Goal: Navigation & Orientation: Find specific page/section

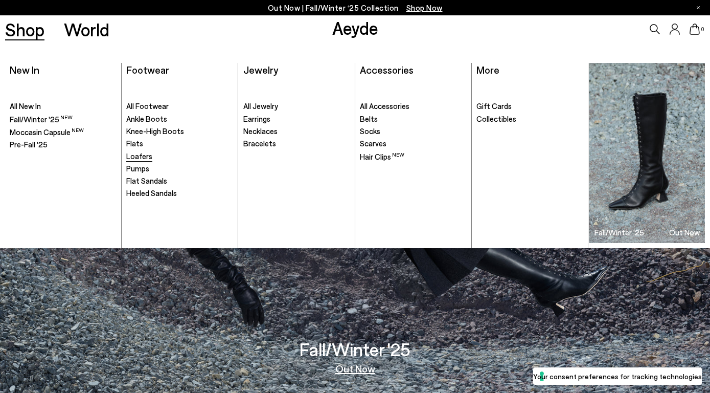
click at [137, 159] on span "Loafers" at bounding box center [139, 155] width 26 height 9
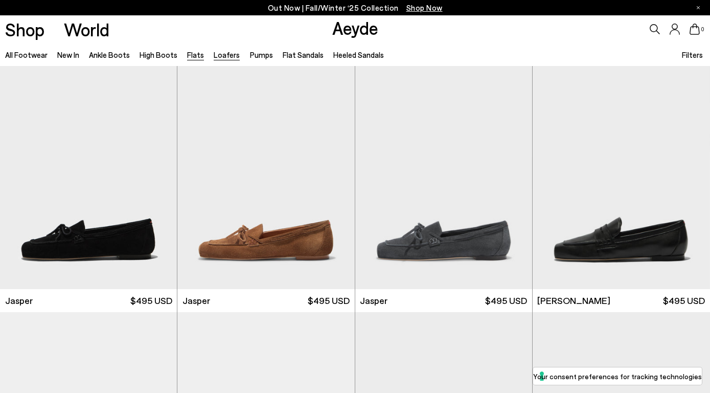
click at [193, 55] on link "Flats" at bounding box center [195, 54] width 17 height 9
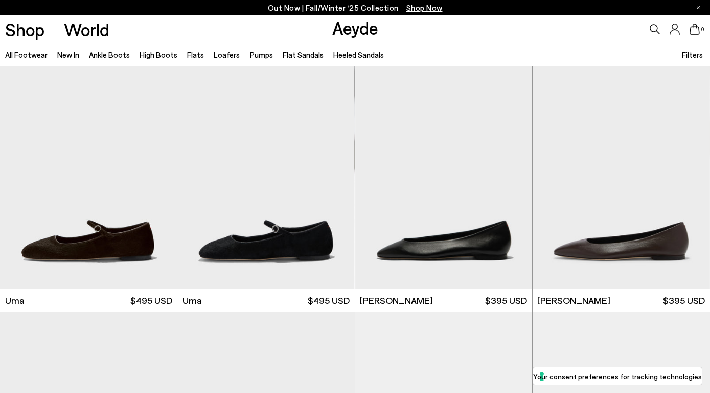
click at [254, 56] on link "Pumps" at bounding box center [261, 54] width 23 height 9
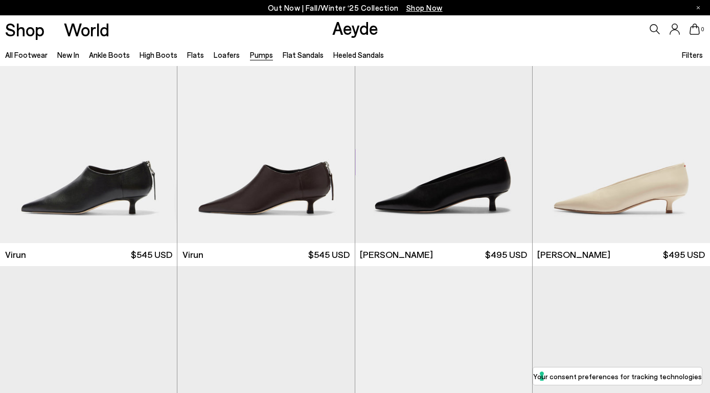
scroll to position [1031, 0]
